Goal: Task Accomplishment & Management: Use online tool/utility

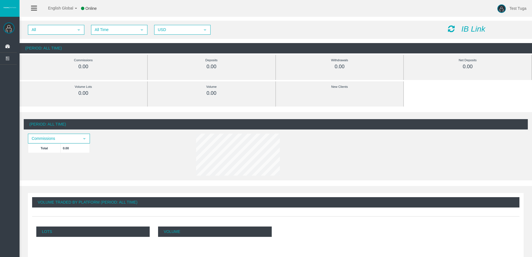
click at [466, 27] on icon "IB Link" at bounding box center [474, 29] width 24 height 9
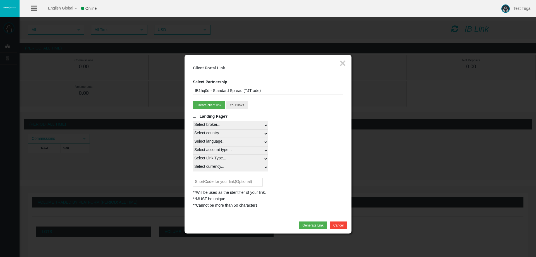
click at [195, 115] on span at bounding box center [196, 116] width 6 height 4
click at [0, 0] on input "Landing Page?" at bounding box center [0, 0] width 0 height 0
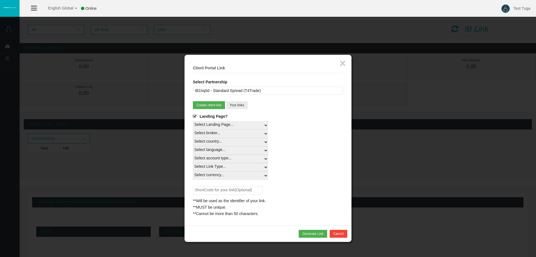
click at [264, 125] on select "Select Landing Page..." at bounding box center [230, 125] width 75 height 8
click at [266, 125] on select "Select Landing Page..." at bounding box center [230, 125] width 75 height 8
click at [262, 141] on select "Select country... Rest of the World" at bounding box center [230, 142] width 75 height 8
select select
click at [193, 138] on select "Select country... Rest of the World" at bounding box center [230, 142] width 75 height 8
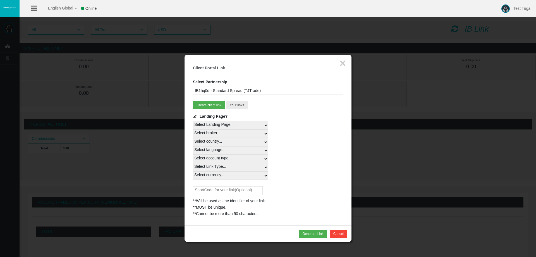
click at [263, 150] on select "Select language... English Japanese Chinese Portuguese Spanish Czech German Fre…" at bounding box center [230, 150] width 75 height 8
select select
click at [193, 146] on select "Select language... English Japanese Chinese Portuguese Spanish Czech German Fre…" at bounding box center [230, 150] width 75 height 8
click at [262, 159] on select "Select account type... All Platforms MT4 LiveFixedSpreadAccount MT4 LiveFloatin…" at bounding box center [230, 158] width 75 height 8
select select
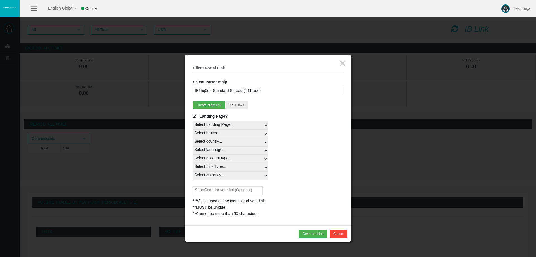
click at [193, 154] on select "Select account type... All Platforms MT4 LiveFixedSpreadAccount MT4 LiveFloatin…" at bounding box center [230, 158] width 75 height 8
click at [264, 168] on select "Select Link Type... Real" at bounding box center [230, 167] width 75 height 8
select select "Real"
click at [193, 163] on select "Select Link Type... Real" at bounding box center [230, 167] width 75 height 8
click at [263, 175] on select "Select currency... All Currencies" at bounding box center [230, 175] width 75 height 8
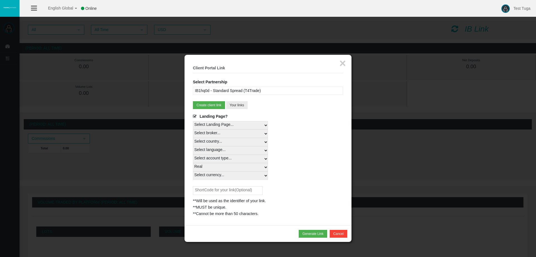
select select "All Currencies"
click at [193, 171] on select "Select currency... All Currencies" at bounding box center [230, 175] width 75 height 8
click at [310, 153] on div "Select language... English Japanese Chinese Portuguese Spanish Czech German Fre…" at bounding box center [268, 150] width 150 height 8
